Goal: Task Accomplishment & Management: Complete application form

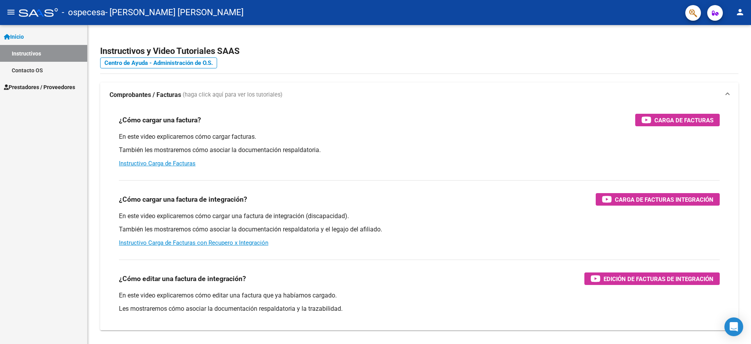
click at [56, 52] on link "Instructivos" at bounding box center [43, 53] width 87 height 17
click at [11, 10] on mat-icon "menu" at bounding box center [10, 11] width 9 height 9
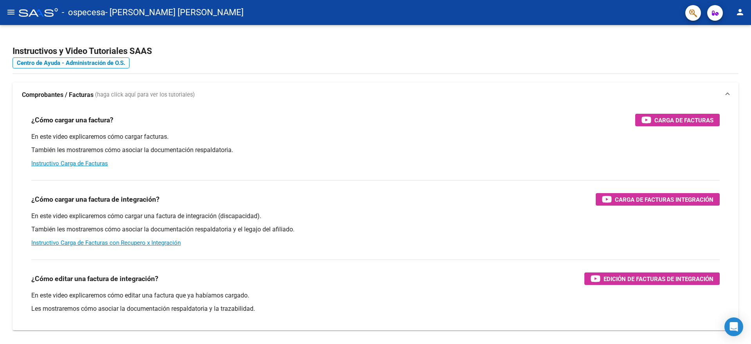
click at [13, 8] on mat-icon "menu" at bounding box center [10, 11] width 9 height 9
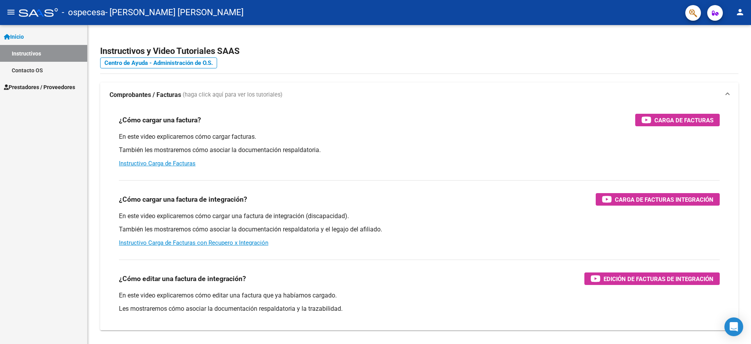
click at [40, 86] on span "Prestadores / Proveedores" at bounding box center [39, 87] width 71 height 9
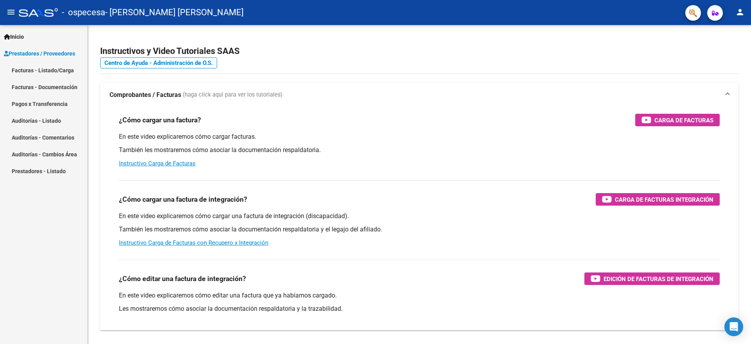
click at [43, 72] on link "Facturas - Listado/Carga" at bounding box center [43, 70] width 87 height 17
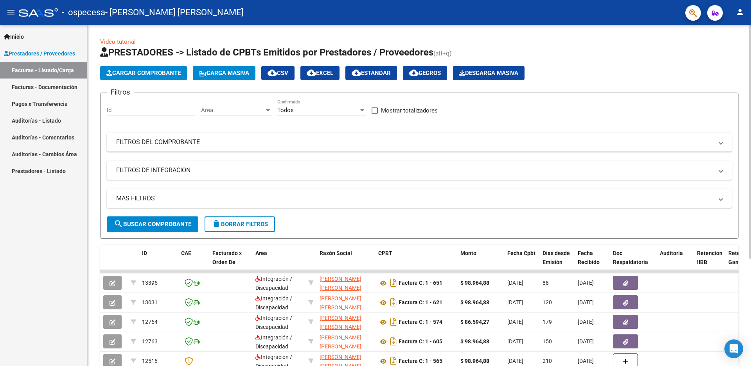
click at [152, 70] on span "Cargar Comprobante" at bounding box center [143, 73] width 74 height 7
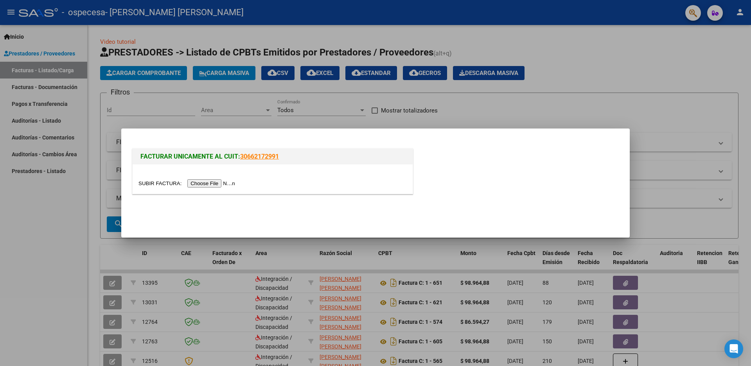
click at [217, 184] on input "file" at bounding box center [187, 183] width 99 height 8
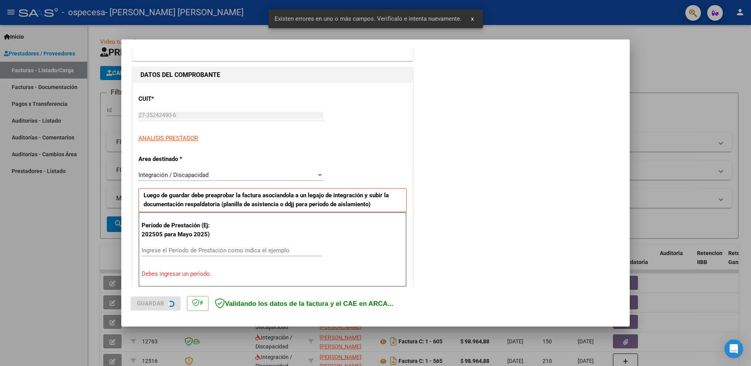
scroll to position [138, 0]
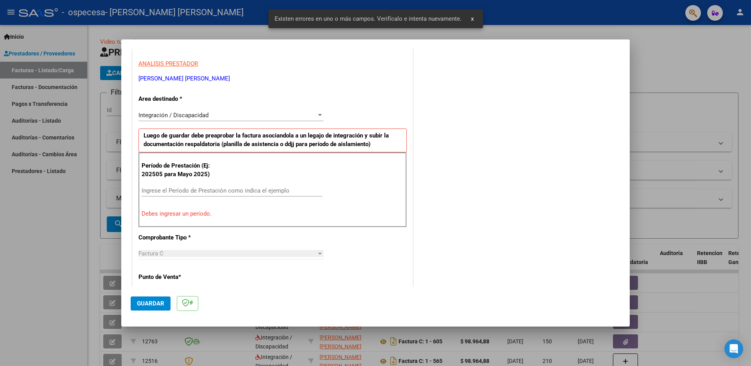
click at [472, 19] on span "x" at bounding box center [472, 18] width 3 height 7
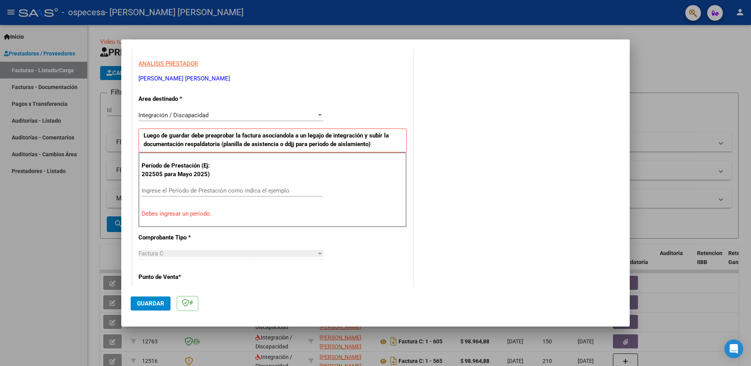
click at [273, 111] on div "Integración / Discapacidad Seleccionar Area" at bounding box center [230, 115] width 185 height 12
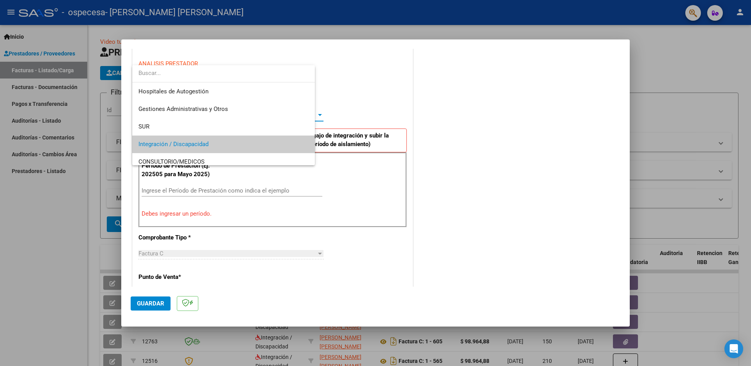
scroll to position [29, 0]
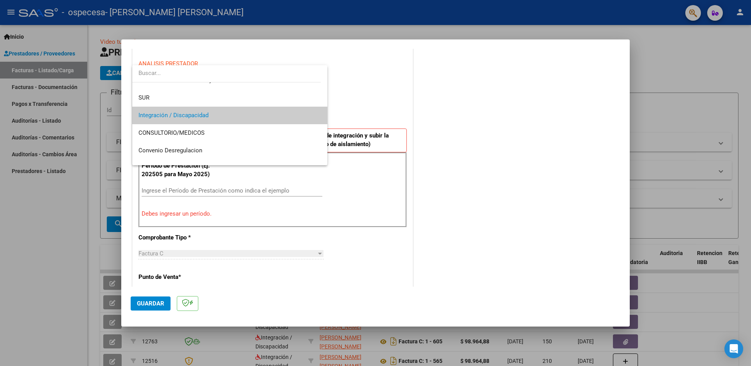
click at [273, 111] on span "Integración / Discapacidad" at bounding box center [229, 116] width 183 height 18
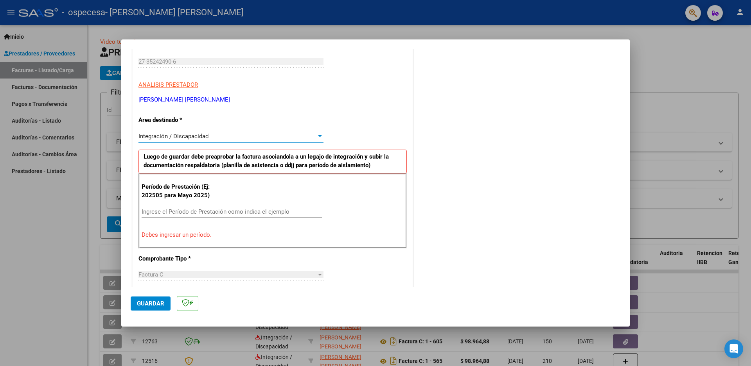
scroll to position [156, 0]
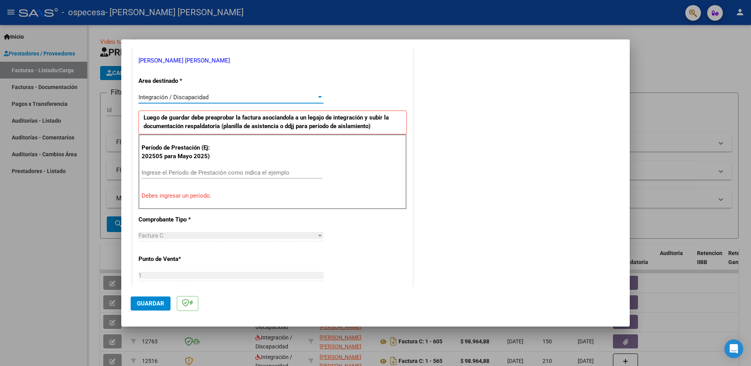
click at [171, 173] on input "Ingrese el Período de Prestación como indica el ejemplo" at bounding box center [232, 172] width 181 height 7
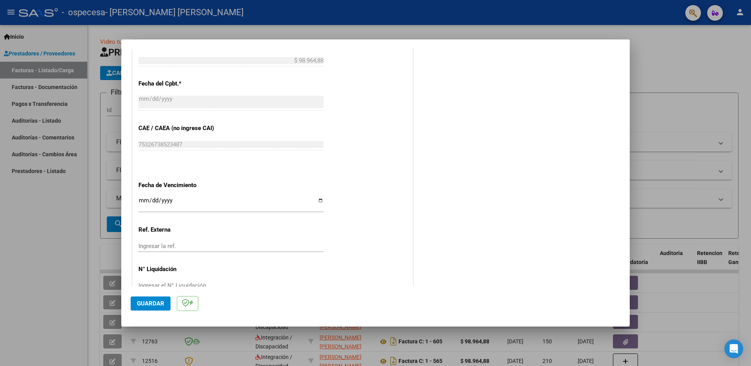
scroll to position [440, 0]
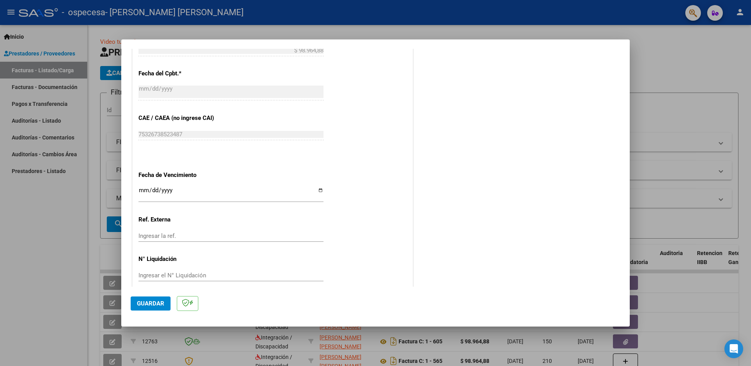
type input "202507"
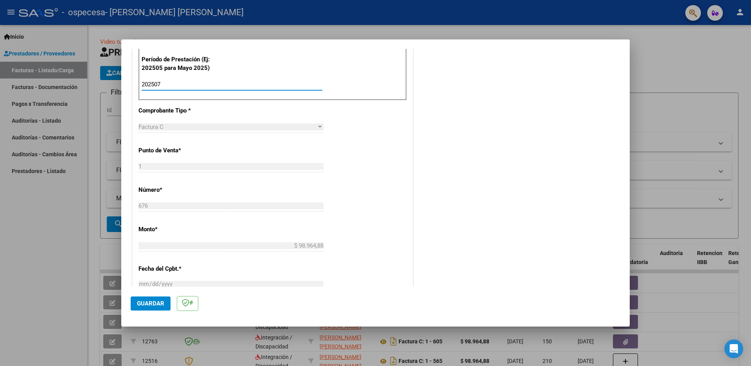
scroll to position [0, 0]
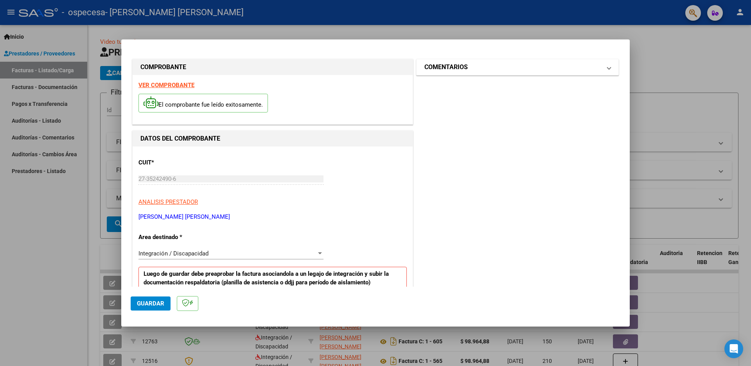
click at [513, 67] on mat-panel-title "COMENTARIOS" at bounding box center [512, 67] width 177 height 9
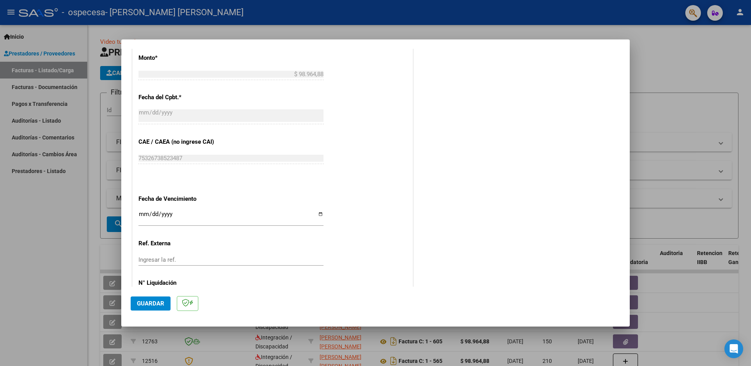
scroll to position [440, 0]
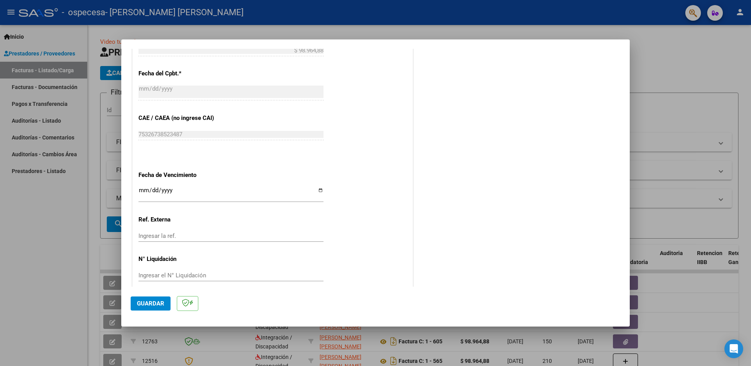
click at [155, 306] on span "Guardar" at bounding box center [150, 303] width 27 height 7
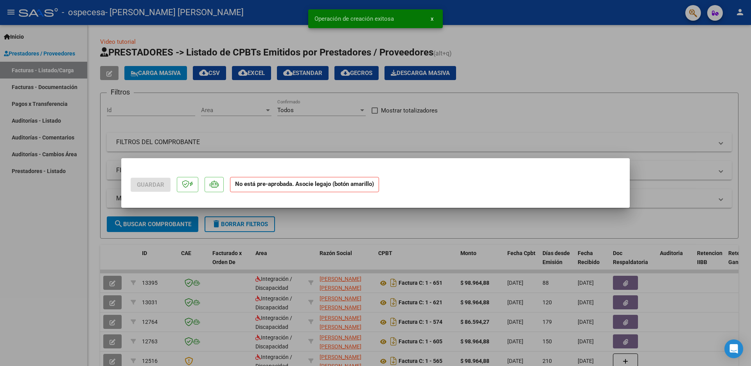
scroll to position [0, 0]
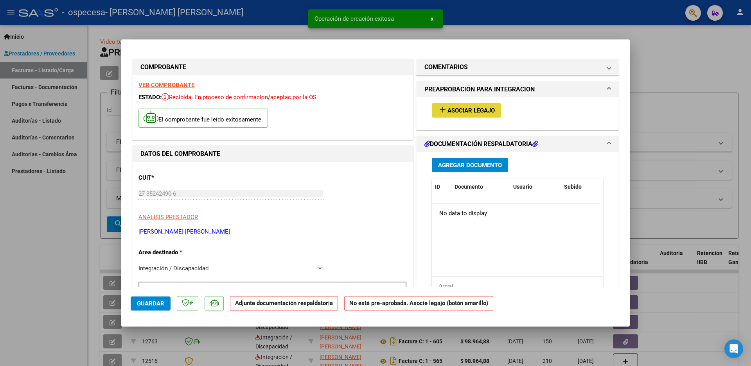
click at [471, 109] on span "Asociar Legajo" at bounding box center [470, 110] width 47 height 7
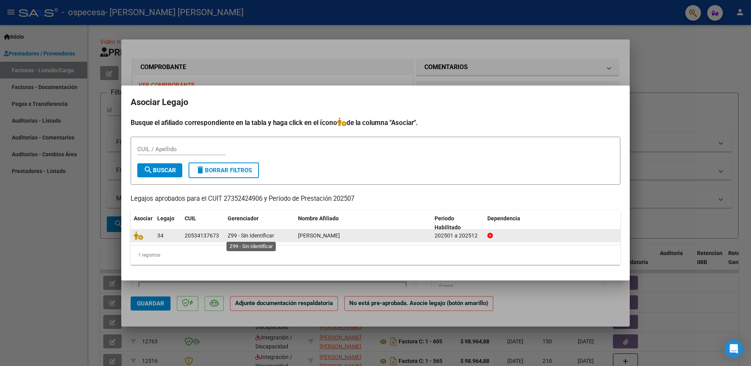
click at [230, 238] on span "Z99 - Sin Identificar" at bounding box center [251, 236] width 47 height 6
click at [463, 240] on div "202501 a 202512" at bounding box center [457, 235] width 47 height 9
click at [462, 233] on div "202501 a 202512" at bounding box center [457, 235] width 47 height 9
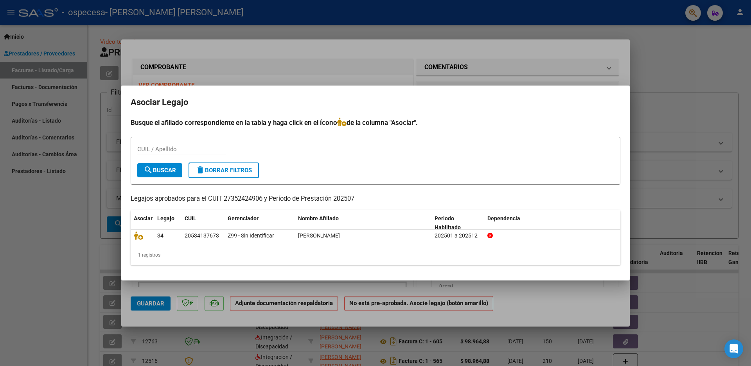
click at [145, 150] on input "CUIL / Apellido" at bounding box center [181, 149] width 88 height 7
type input "[PERSON_NAME]"
click at [163, 168] on span "search Buscar" at bounding box center [159, 170] width 32 height 7
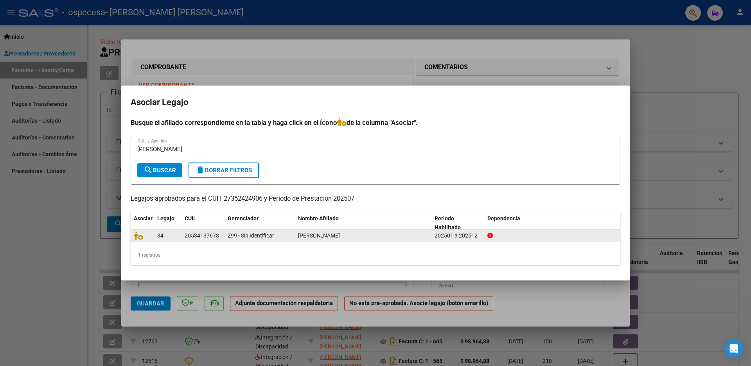
click at [194, 237] on div "20534137673" at bounding box center [202, 235] width 34 height 9
click at [217, 234] on div "20534137673" at bounding box center [202, 235] width 34 height 9
click at [160, 237] on span "34" at bounding box center [160, 236] width 6 height 6
click at [196, 235] on div "20534137673" at bounding box center [202, 235] width 34 height 9
click at [323, 237] on span "[PERSON_NAME]" at bounding box center [319, 236] width 42 height 6
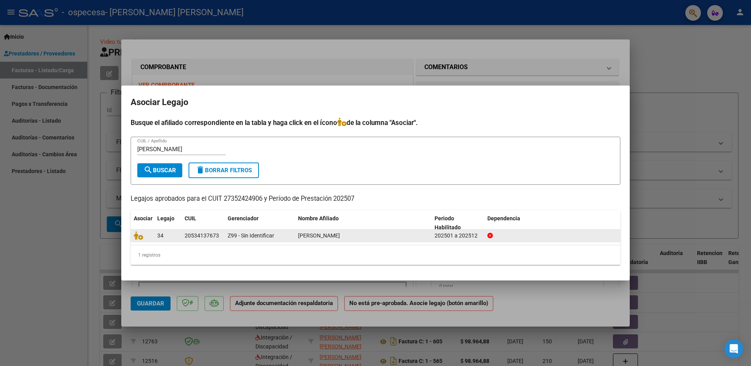
click at [492, 235] on div at bounding box center [552, 235] width 130 height 9
click at [492, 235] on icon at bounding box center [489, 235] width 5 height 5
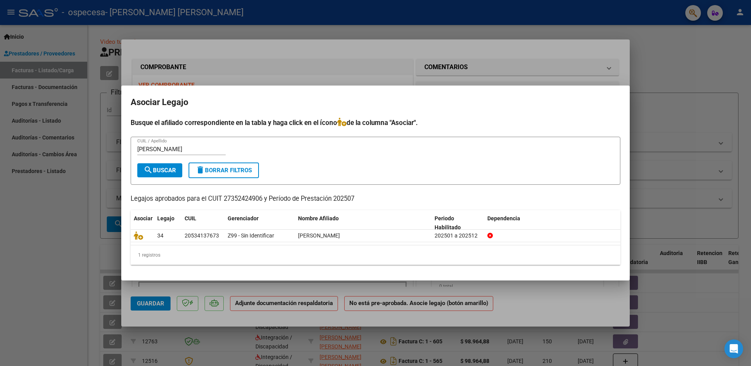
click at [175, 152] on input "[PERSON_NAME]" at bounding box center [181, 149] width 88 height 7
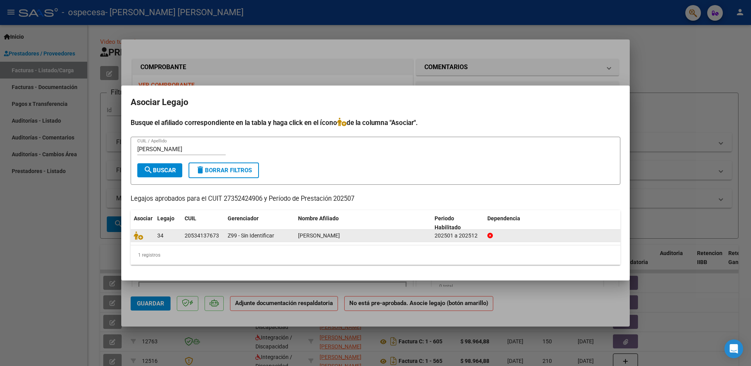
click at [208, 234] on div "20534137673" at bounding box center [202, 235] width 34 height 9
click at [141, 237] on icon at bounding box center [138, 235] width 9 height 9
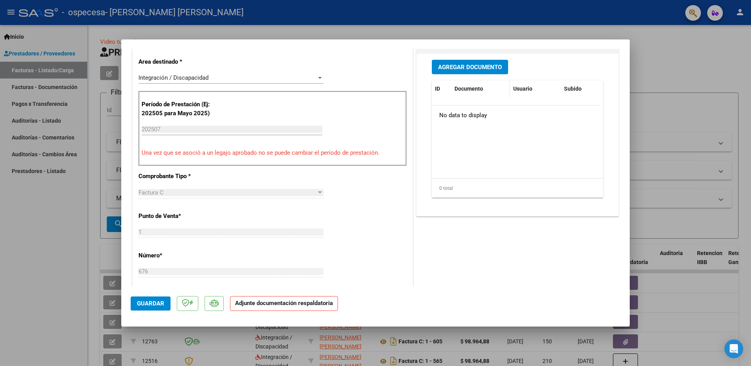
scroll to position [117, 0]
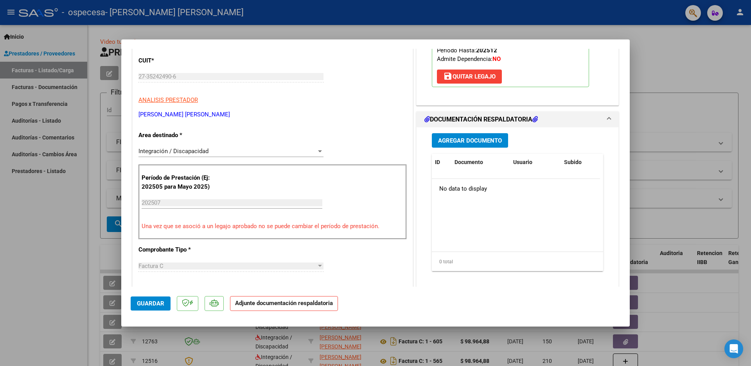
click at [480, 138] on span "Agregar Documento" at bounding box center [470, 140] width 64 height 7
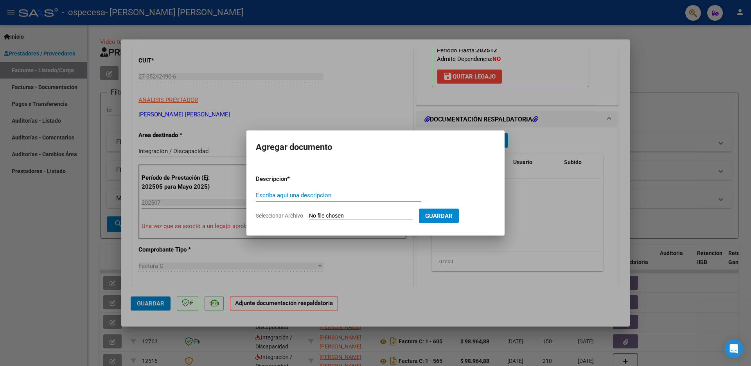
click at [385, 217] on input "Seleccionar Archivo" at bounding box center [361, 216] width 104 height 7
type input "C:\fakepath\Planilla [PERSON_NAME].pdf"
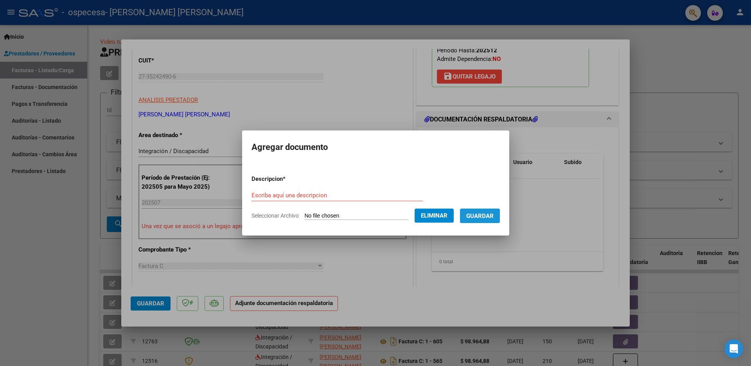
click at [491, 219] on span "Guardar" at bounding box center [479, 216] width 27 height 7
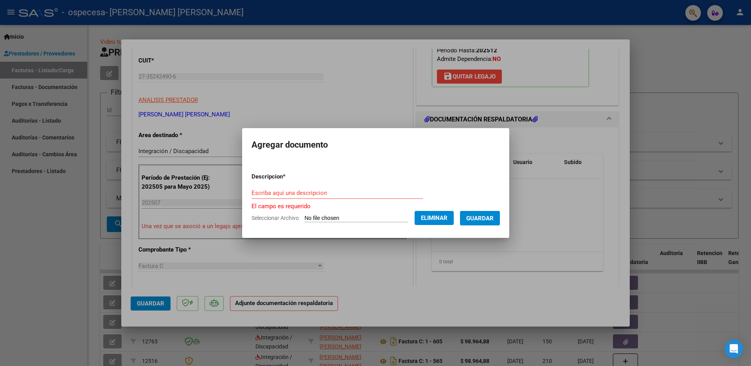
click at [286, 195] on input "Escriba aquí una descripcion" at bounding box center [336, 193] width 171 height 7
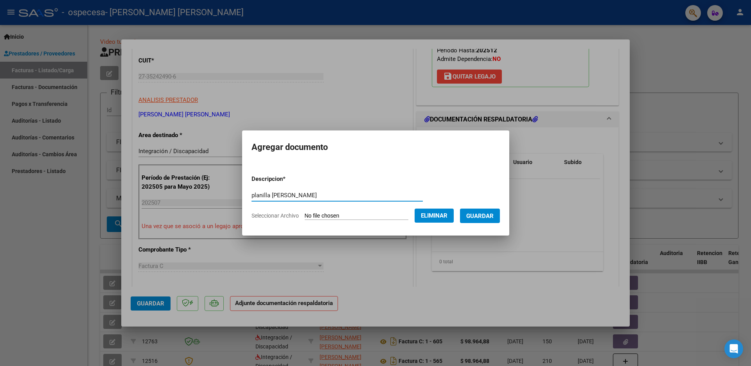
type input "planilla [PERSON_NAME]"
click at [486, 213] on span "Guardar" at bounding box center [479, 216] width 27 height 7
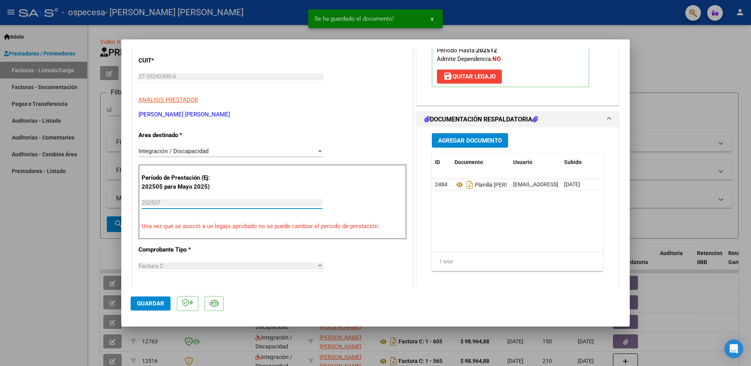
click at [161, 203] on input "202507" at bounding box center [232, 202] width 181 height 7
click at [159, 203] on input "202507" at bounding box center [232, 202] width 181 height 7
click at [152, 303] on span "Guardar" at bounding box center [150, 303] width 27 height 7
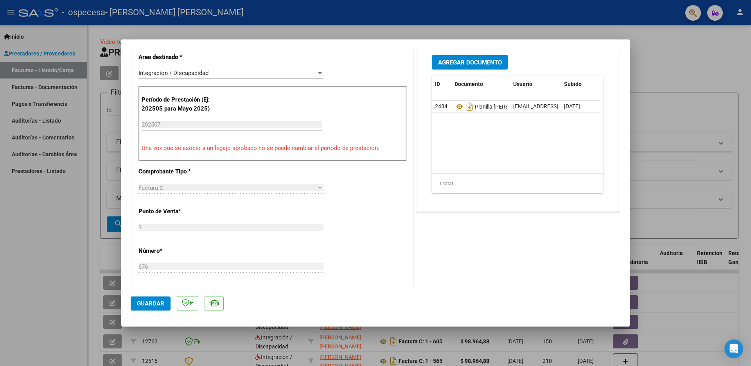
click at [153, 295] on mat-dialog-actions "Guardar" at bounding box center [376, 302] width 490 height 31
click at [146, 300] on button "Guardar" at bounding box center [151, 304] width 40 height 14
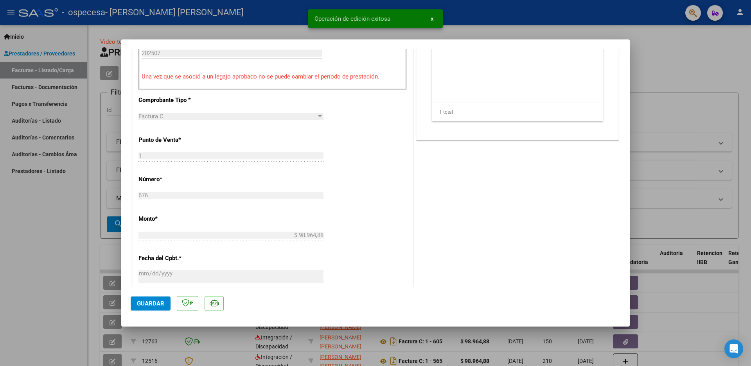
scroll to position [313, 0]
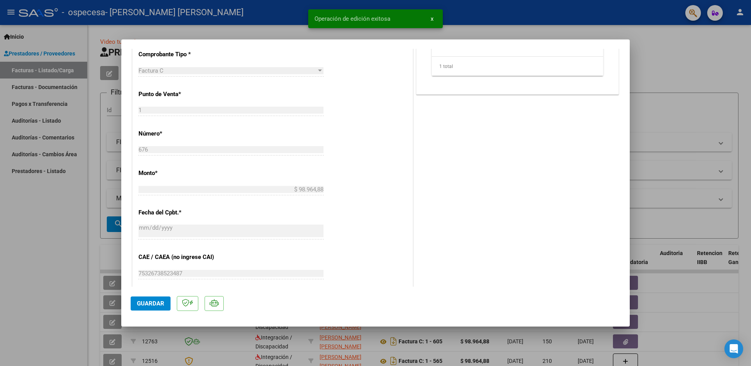
click at [27, 226] on div at bounding box center [375, 183] width 751 height 366
type input "$ 0,00"
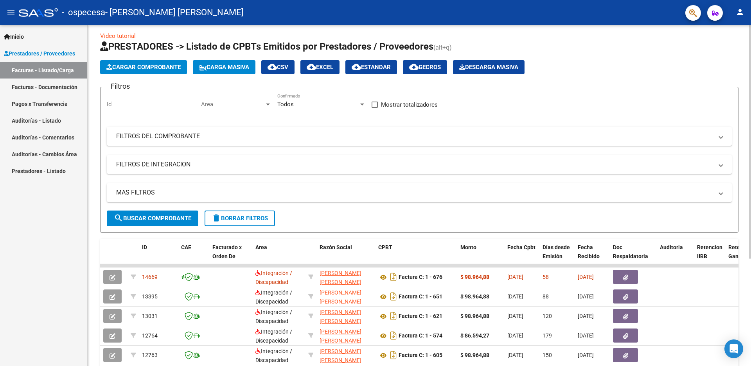
scroll to position [0, 0]
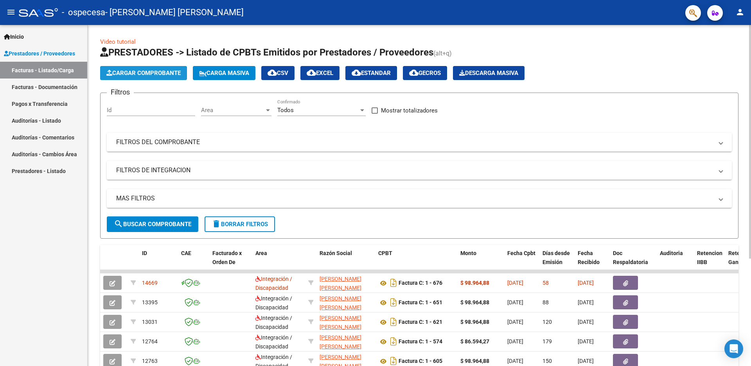
click at [151, 73] on span "Cargar Comprobante" at bounding box center [143, 73] width 74 height 7
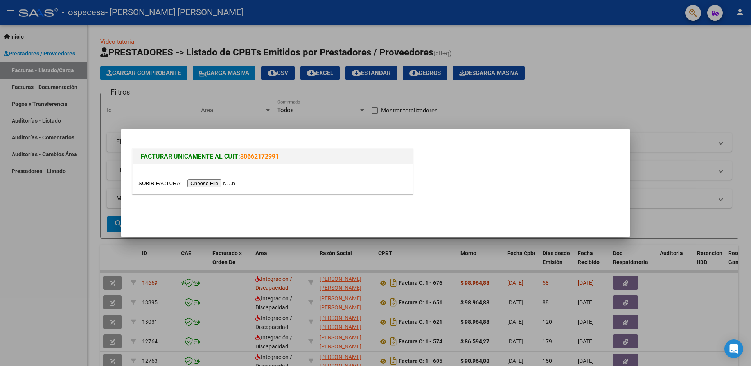
click at [207, 186] on input "file" at bounding box center [187, 183] width 99 height 8
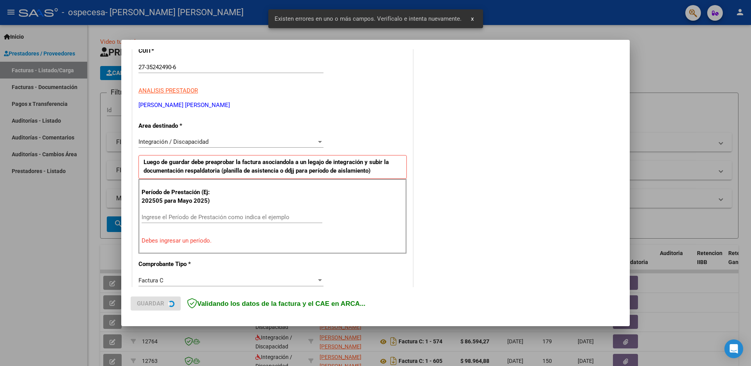
scroll to position [189, 0]
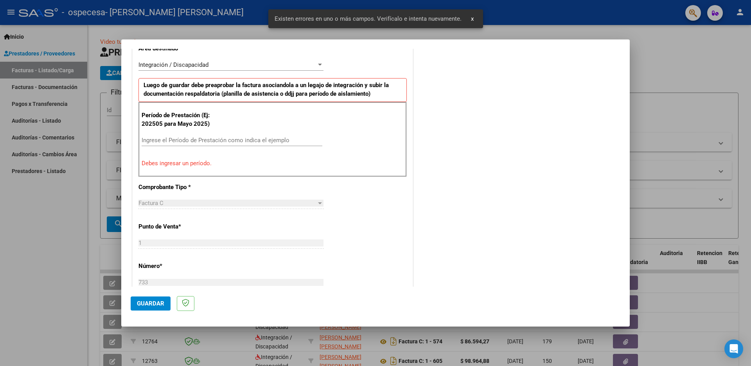
click at [186, 138] on input "Ingrese el Período de Prestación como indica el ejemplo" at bounding box center [232, 140] width 181 height 7
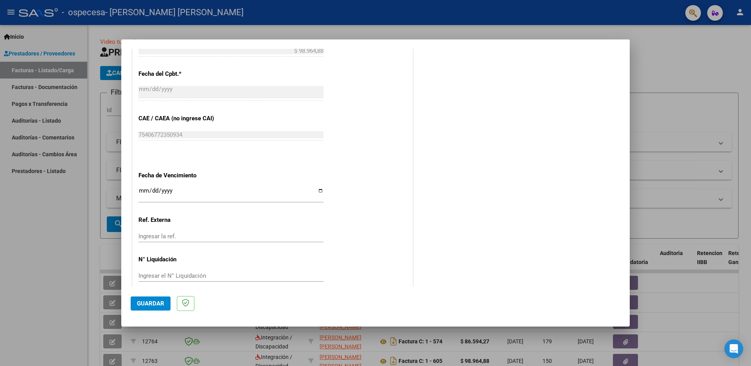
scroll to position [440, 0]
type input "202508"
click at [163, 299] on button "Guardar" at bounding box center [151, 304] width 40 height 14
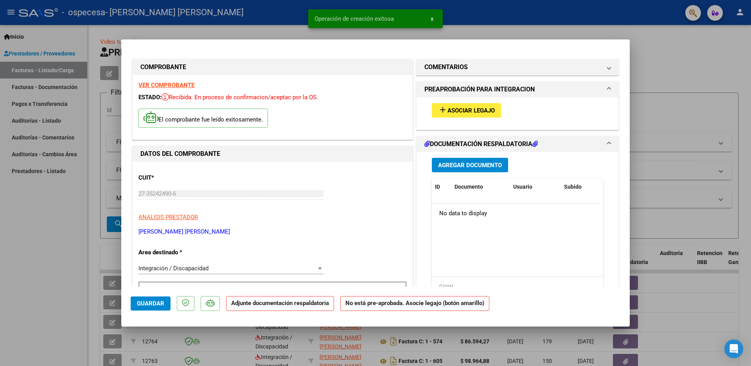
click at [459, 111] on span "Asociar Legajo" at bounding box center [470, 110] width 47 height 7
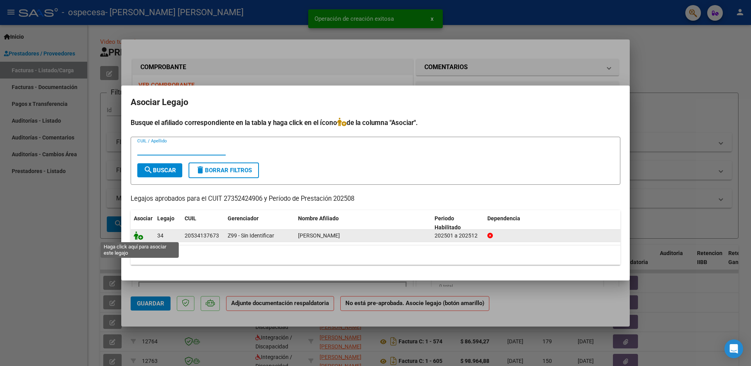
click at [135, 235] on icon at bounding box center [138, 235] width 9 height 9
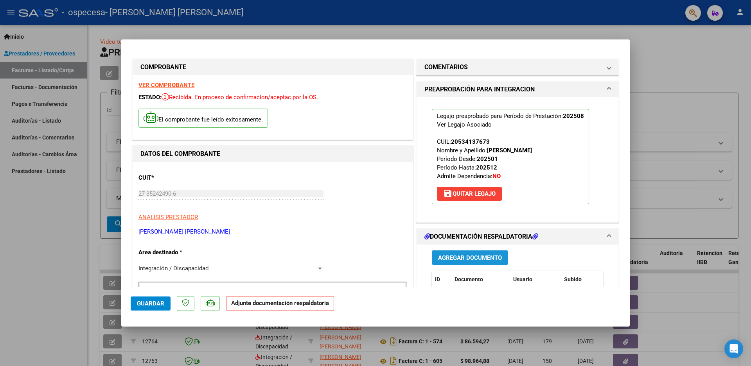
click at [472, 253] on button "Agregar Documento" at bounding box center [470, 258] width 76 height 14
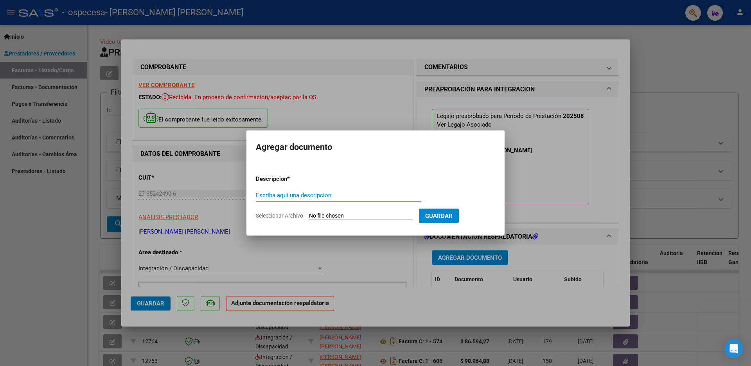
click at [308, 193] on input "Escriba aquí una descripcion" at bounding box center [338, 195] width 165 height 7
type input "planilla Agosto"
click at [342, 218] on input "Seleccionar Archivo" at bounding box center [361, 216] width 104 height 7
type input "C:\fakepath\[PERSON_NAME].pdf"
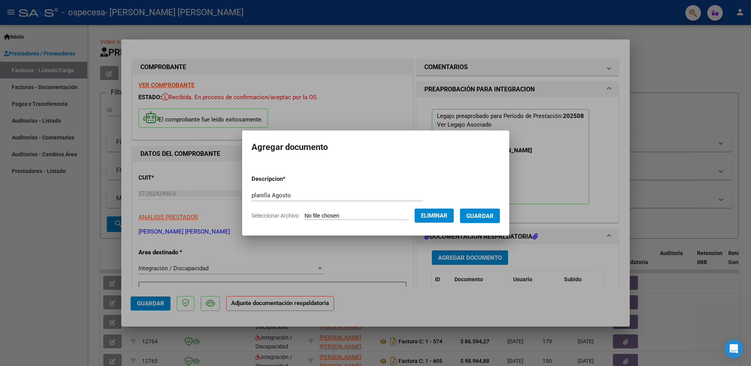
drag, startPoint x: 481, startPoint y: 213, endPoint x: 466, endPoint y: 217, distance: 15.1
click at [481, 213] on span "Guardar" at bounding box center [479, 216] width 27 height 7
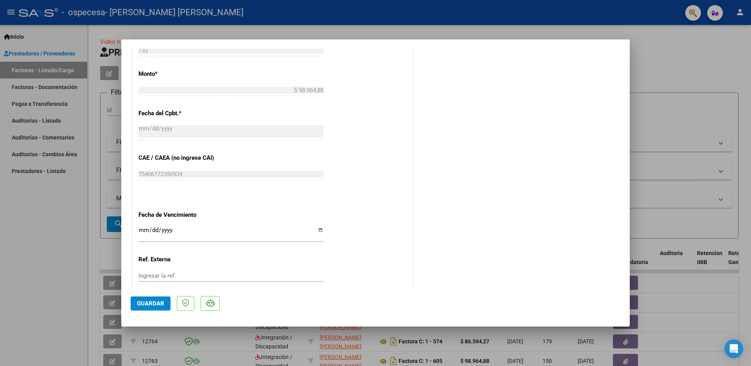
scroll to position [452, 0]
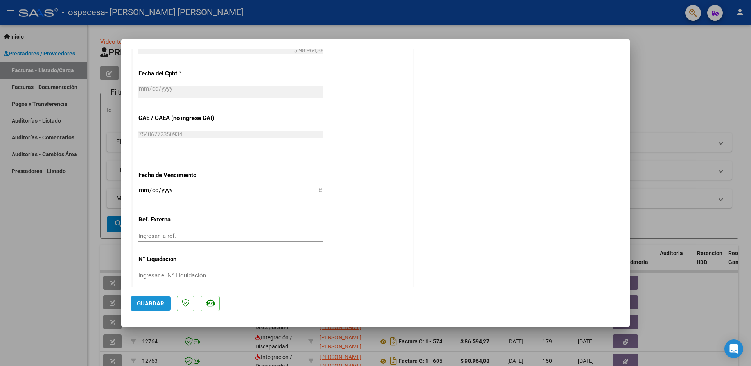
click at [154, 306] on span "Guardar" at bounding box center [150, 303] width 27 height 7
click at [657, 43] on div at bounding box center [375, 183] width 751 height 366
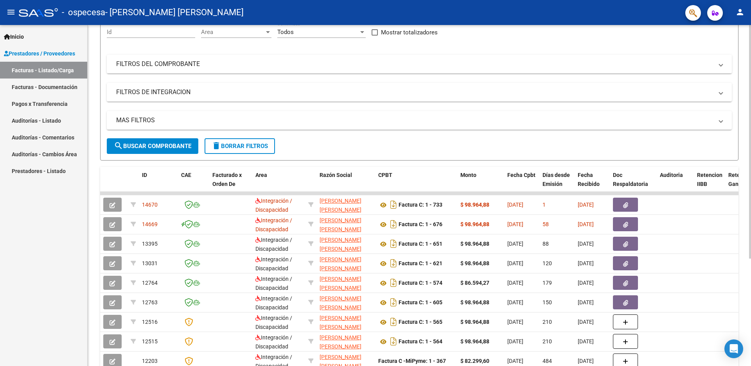
scroll to position [0, 0]
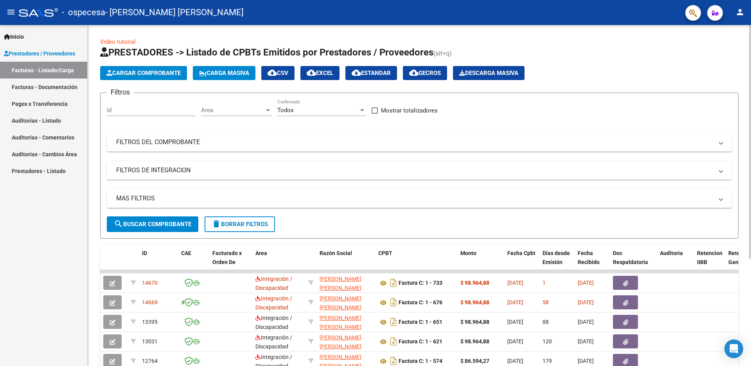
click at [184, 79] on button "Cargar Comprobante" at bounding box center [143, 73] width 87 height 14
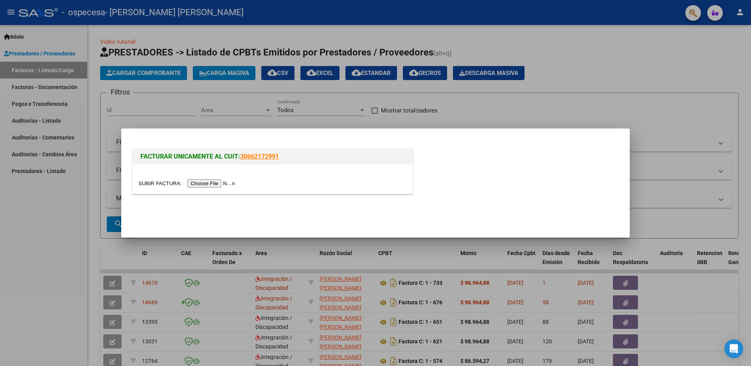
click at [210, 185] on input "file" at bounding box center [187, 183] width 99 height 8
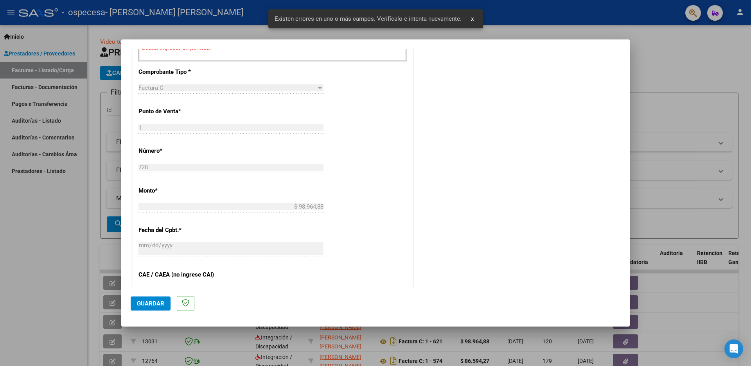
scroll to position [226, 0]
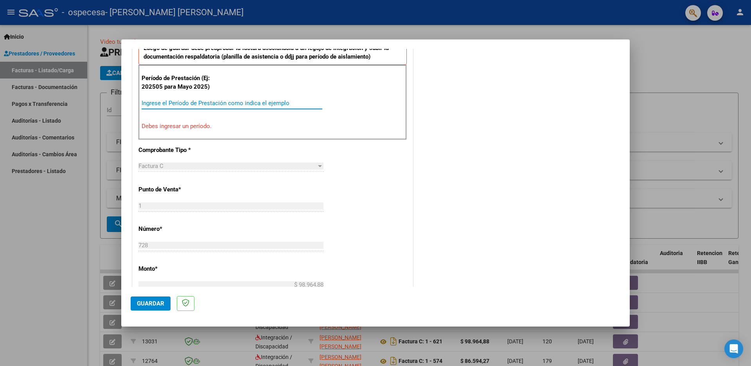
click at [168, 101] on input "Ingrese el Período de Prestación como indica el ejemplo" at bounding box center [232, 103] width 181 height 7
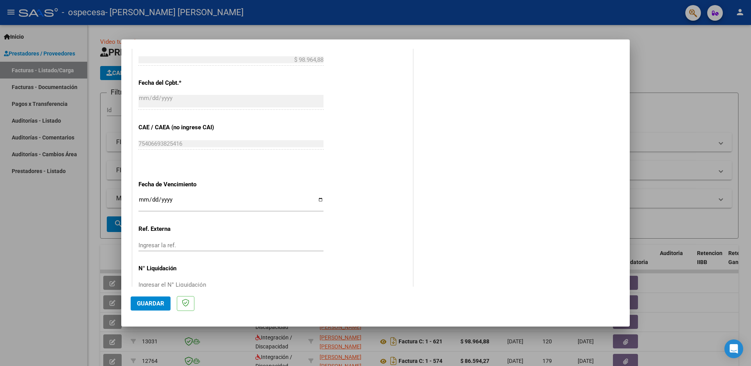
scroll to position [440, 0]
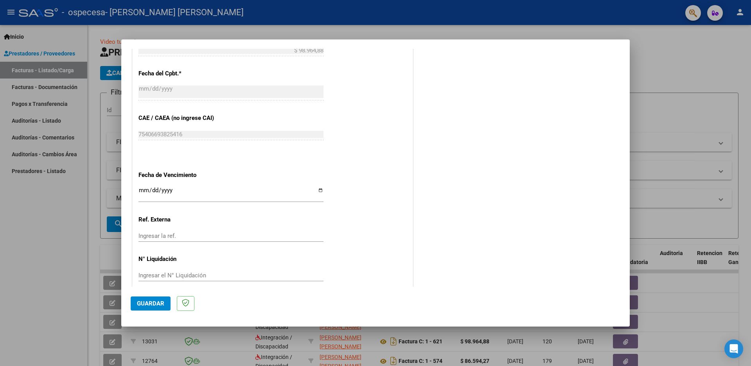
type input "202509"
click at [147, 299] on button "Guardar" at bounding box center [151, 304] width 40 height 14
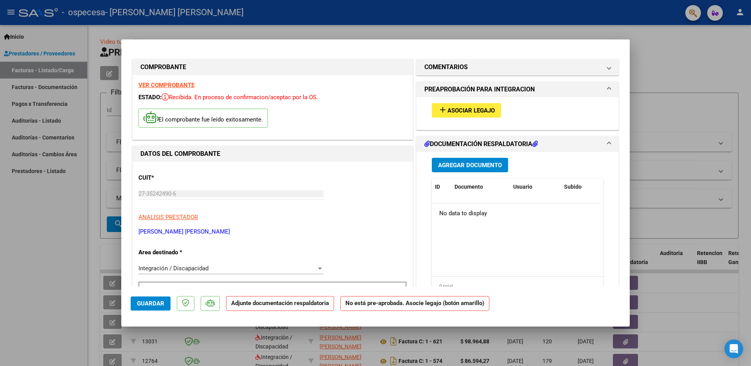
click at [459, 116] on button "add Asociar Legajo" at bounding box center [466, 110] width 69 height 14
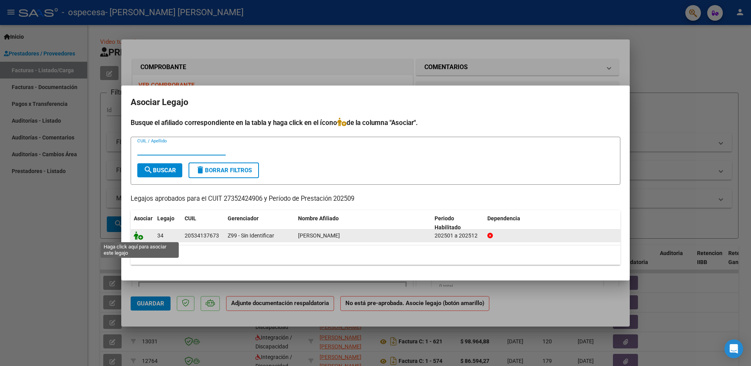
click at [141, 237] on icon at bounding box center [138, 235] width 9 height 9
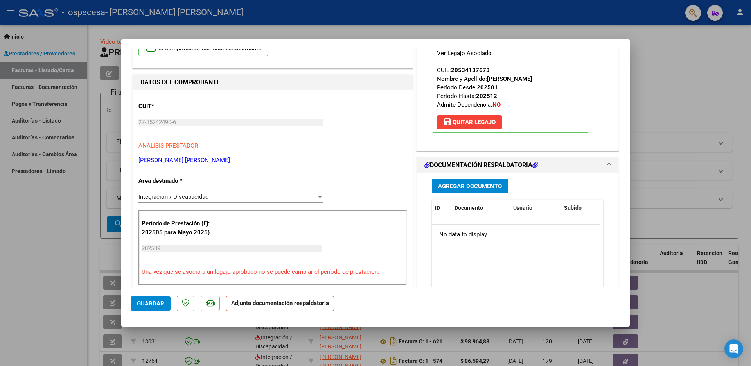
scroll to position [78, 0]
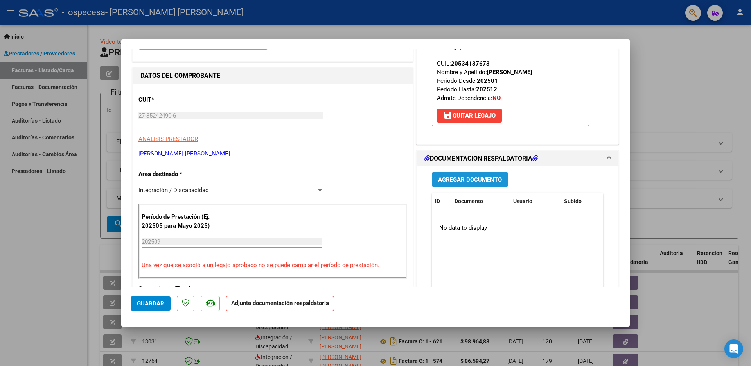
click at [459, 179] on span "Agregar Documento" at bounding box center [470, 179] width 64 height 7
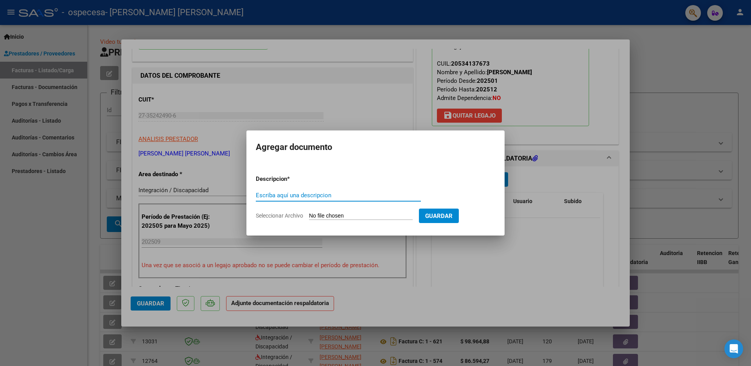
click at [264, 195] on input "Escriba aquí una descripcion" at bounding box center [338, 195] width 165 height 7
type input "planilla septiembre"
click at [445, 219] on span "Guardar" at bounding box center [438, 216] width 27 height 7
click at [377, 222] on form "Descripcion * planilla septiembre Escriba aquí una descripcion Seleccionar Arch…" at bounding box center [375, 197] width 239 height 57
click at [373, 215] on input "Seleccionar Archivo" at bounding box center [361, 216] width 104 height 7
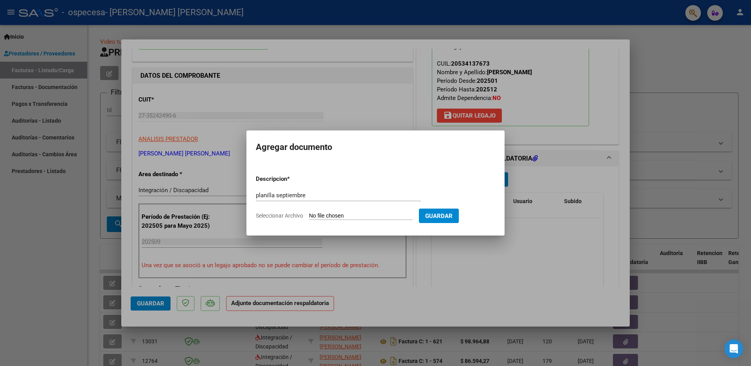
type input "C:\fakepath\[PERSON_NAME] septiembre.pdf"
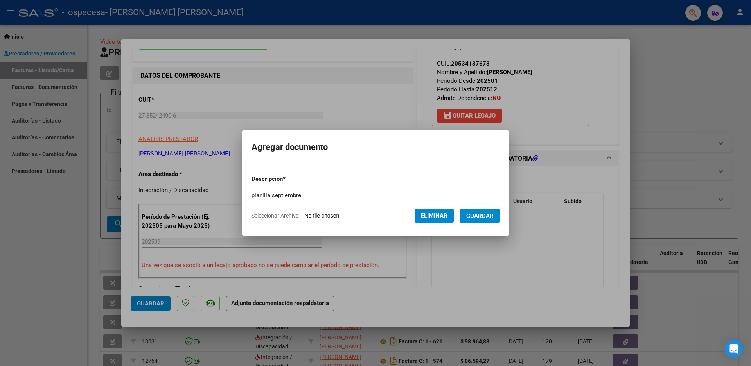
click at [475, 217] on span "Guardar" at bounding box center [479, 216] width 27 height 7
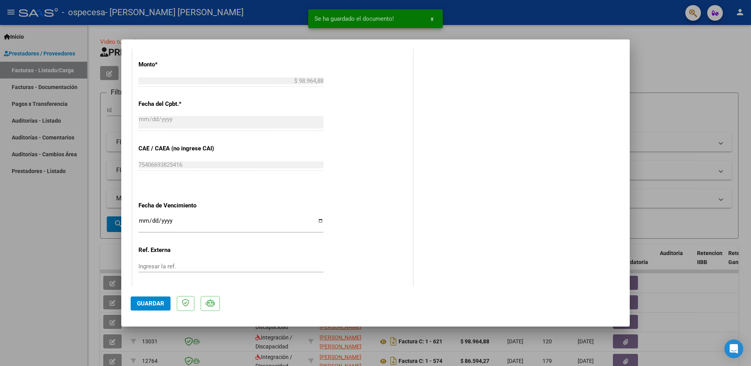
scroll to position [452, 0]
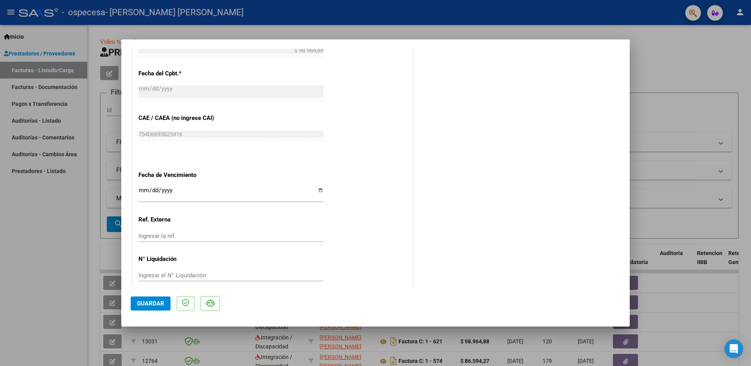
click at [148, 303] on span "Guardar" at bounding box center [150, 303] width 27 height 7
click at [691, 66] on div at bounding box center [375, 183] width 751 height 366
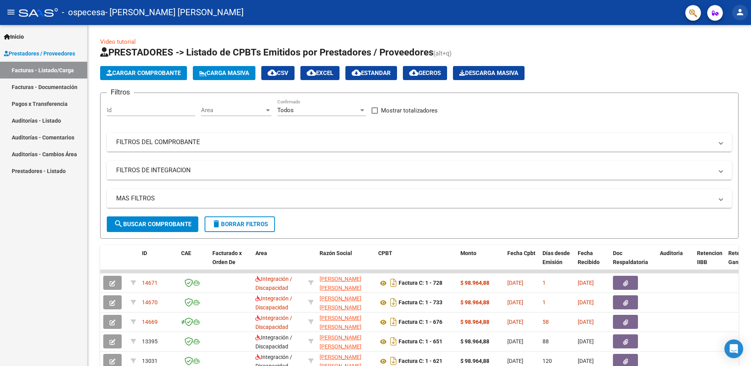
click at [736, 13] on mat-icon "person" at bounding box center [739, 11] width 9 height 9
click at [720, 54] on button "exit_to_app Salir" at bounding box center [724, 51] width 48 height 19
